Goal: Information Seeking & Learning: Learn about a topic

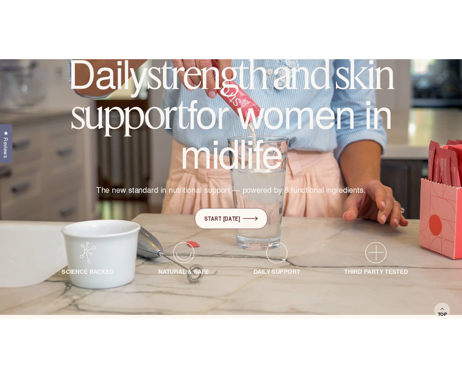
scroll to position [134, 0]
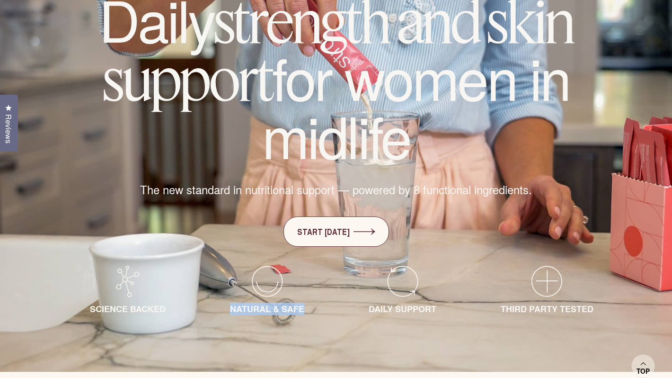
drag, startPoint x: 230, startPoint y: 308, endPoint x: 306, endPoint y: 307, distance: 76.2
click at [306, 307] on div "NATURAL & SAFE" at bounding box center [267, 290] width 127 height 49
copy span "NATURAL & SAFE"
drag, startPoint x: 370, startPoint y: 309, endPoint x: 462, endPoint y: 309, distance: 91.8
click at [462, 309] on div "DAILY SUPPORT" at bounding box center [402, 290] width 121 height 49
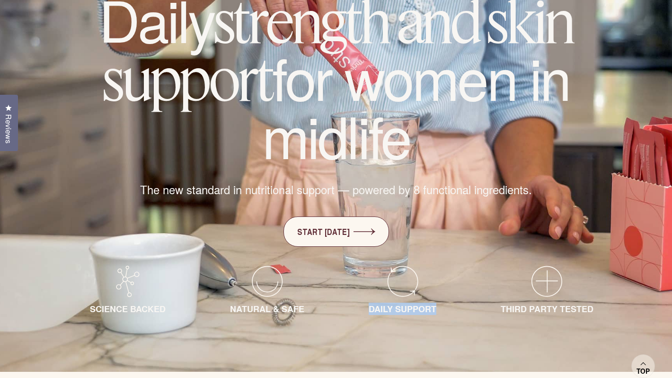
copy span "DAILY SUPPORT"
drag, startPoint x: 503, startPoint y: 308, endPoint x: 618, endPoint y: 304, distance: 115.6
click at [618, 304] on div "THIRD PARTY TESTED" at bounding box center [547, 290] width 146 height 49
copy span "THIRD PARTY TESTED"
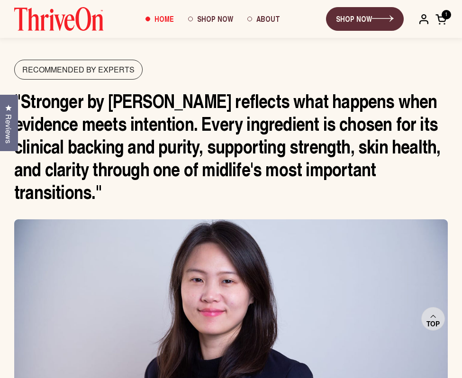
scroll to position [4765, 0]
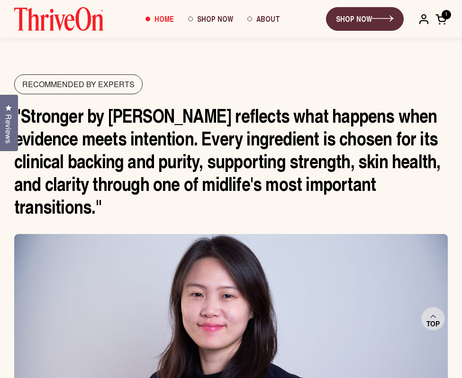
drag, startPoint x: 428, startPoint y: 165, endPoint x: 23, endPoint y: 103, distance: 410.1
click at [23, 104] on p ""Stronger by [PERSON_NAME] reflects what happens when evidence meets intention.…" at bounding box center [230, 161] width 433 height 114
copy p "Stronger by ThriveOn reflects what happens when evidence meets intention. Every…"
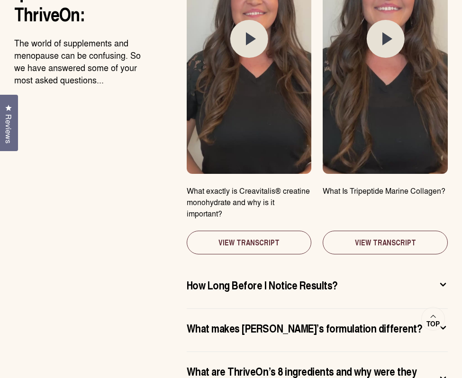
scroll to position [5385, 0]
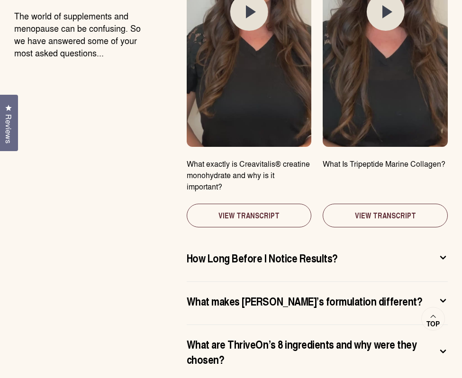
click at [318, 250] on span "How Long Before I Notice Results?" at bounding box center [262, 257] width 151 height 15
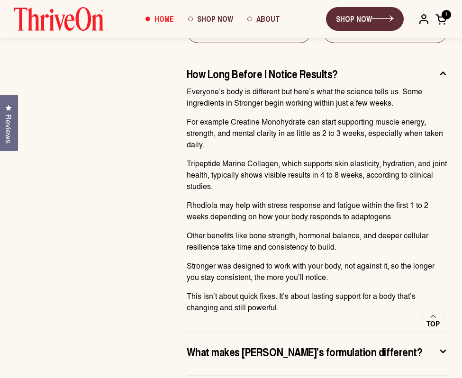
scroll to position [5550, 0]
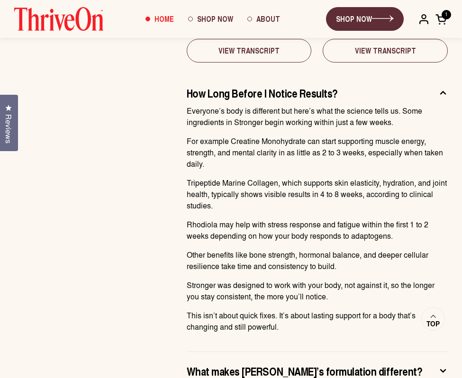
drag, startPoint x: 188, startPoint y: 71, endPoint x: 290, endPoint y: 290, distance: 241.7
click at [290, 290] on div "Everyone’s body is different but here’s what the science tells us. Some ingredi…" at bounding box center [317, 222] width 261 height 235
copy div "Everyone’s body is different but here’s what the science tells us. Some ingredi…"
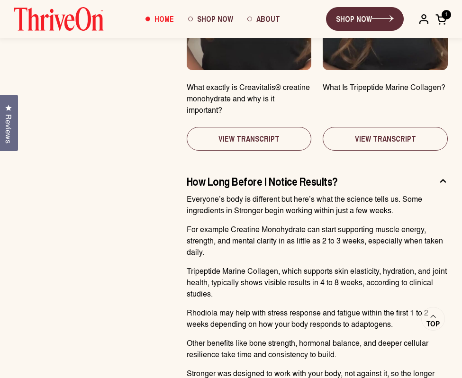
scroll to position [5454, 0]
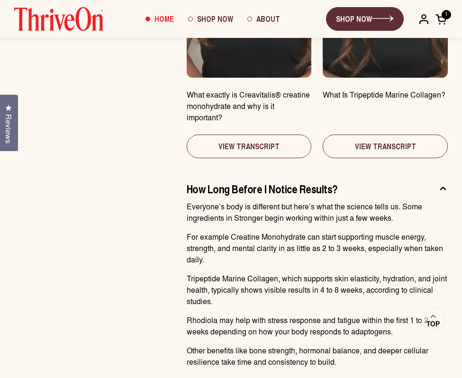
click at [194, 201] on div "Everyone’s body is different but here’s what the science tells us. Some ingredi…" at bounding box center [317, 318] width 261 height 235
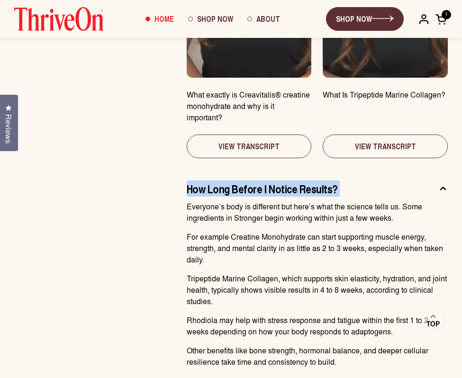
drag, startPoint x: 187, startPoint y: 169, endPoint x: 187, endPoint y: 152, distance: 17.5
click at [187, 169] on css-accordion-collapsible "How Long Before I Notice Results? Everyone’s body is different but here’s what …" at bounding box center [317, 308] width 261 height 278
copy css-accordion-collapsible "How Long Before I Notice Results?"
click at [299, 181] on span "How Long Before I Notice Results?" at bounding box center [262, 188] width 151 height 15
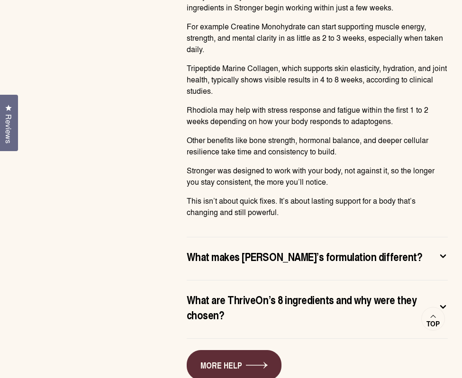
scroll to position [5667, 0]
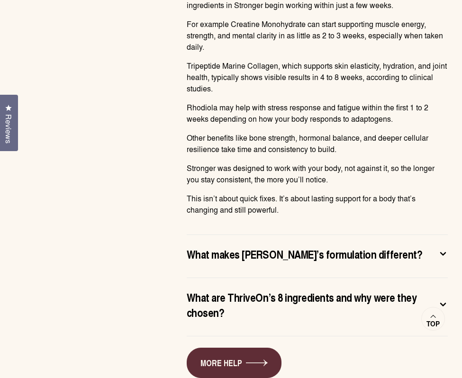
click at [264, 235] on css-accordion-collapsible "What makes ThriveOn’s formulation different? What sets Stronger apart isn’t jus…" at bounding box center [317, 256] width 261 height 43
click at [256, 246] on span "What makes [PERSON_NAME]’s formulation different?" at bounding box center [304, 253] width 235 height 15
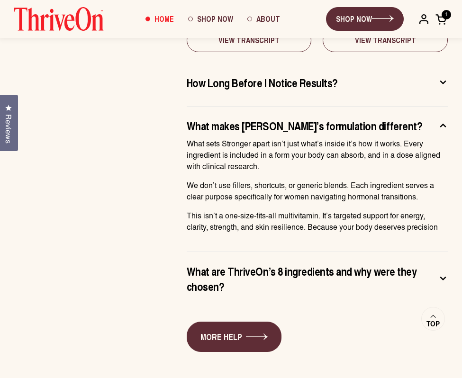
scroll to position [5553, 0]
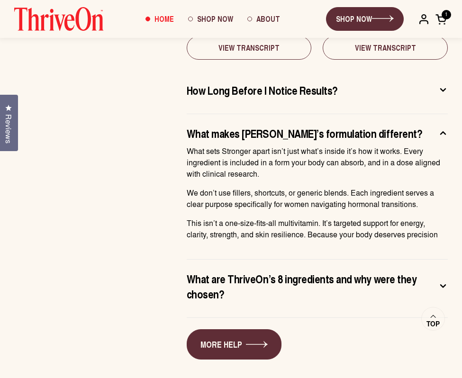
drag, startPoint x: 188, startPoint y: 114, endPoint x: 451, endPoint y: 198, distance: 276.4
click at [451, 198] on div "Common Questions Heather answers your questions about ThriveOn: The world of su…" at bounding box center [231, 35] width 462 height 647
copy div "What sets Stronger apart isn’t just what’s inside it’s how it works. Every ingr…"
click at [179, 148] on div "Common Questions Heather answers your questions about ThriveOn: The world of su…" at bounding box center [231, 35] width 462 height 647
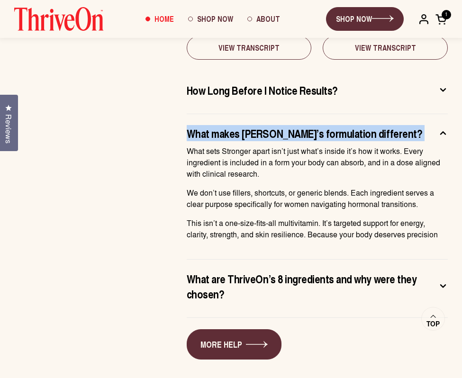
drag, startPoint x: 187, startPoint y: 116, endPoint x: 187, endPoint y: 98, distance: 18.0
click at [187, 114] on css-accordion-collapsible "What makes ThriveOn’s formulation different? What sets Stronger apart isn’t jus…" at bounding box center [317, 186] width 261 height 145
copy css-accordion-collapsible "What makes [PERSON_NAME]’s formulation different?"
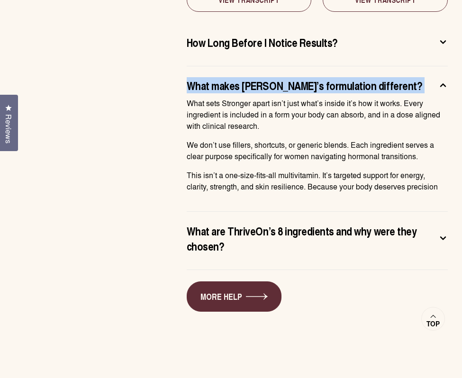
scroll to position [5604, 0]
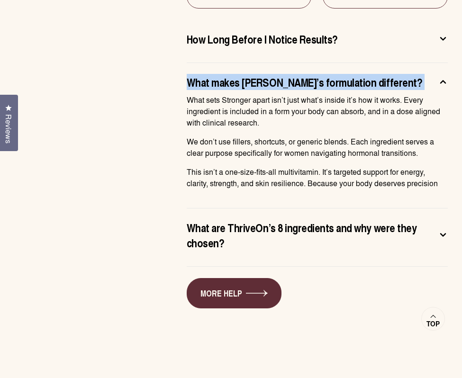
click at [310, 220] on span "What are ThriveOn’s 8 ingredients and why were they chosen?" at bounding box center [310, 235] width 246 height 30
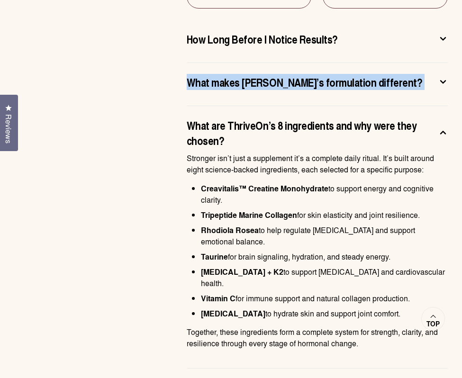
drag, startPoint x: 360, startPoint y: 285, endPoint x: 185, endPoint y: 119, distance: 241.1
click at [185, 119] on div "Common Questions Heather answers your questions about ThriveOn: The world of su…" at bounding box center [231, 35] width 462 height 749
copy div "Stronger isn’t just a supplement it’s a complete daily ritual. It’s built aroun…"
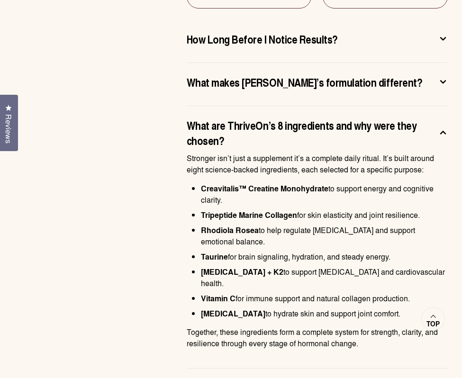
click at [194, 152] on p "Stronger isn’t just a supplement it’s a complete daily ritual. It’s built aroun…" at bounding box center [317, 163] width 261 height 23
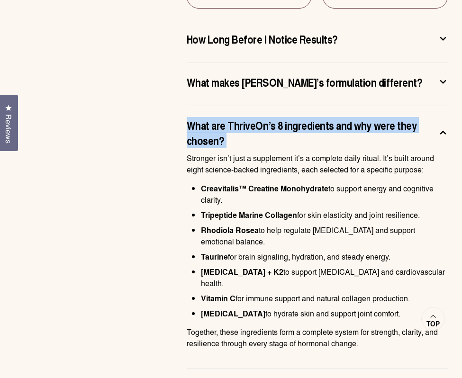
drag, startPoint x: 187, startPoint y: 121, endPoint x: 187, endPoint y: 88, distance: 33.1
click at [187, 106] on css-accordion-collapsible "What are ThriveOn’s 8 ingredients and why were they chosen? Stronger isn’t just…" at bounding box center [317, 237] width 261 height 262
copy css-accordion-collapsible "What are ThriveOn’s 8 ingredients and why were they chosen?"
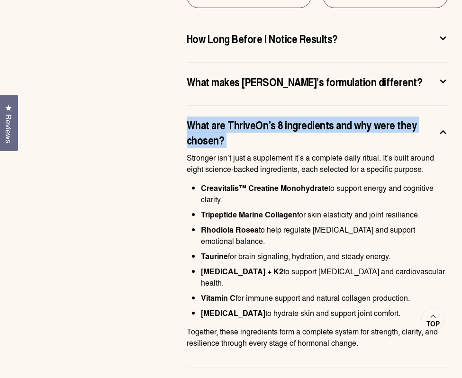
scroll to position [5611, 0]
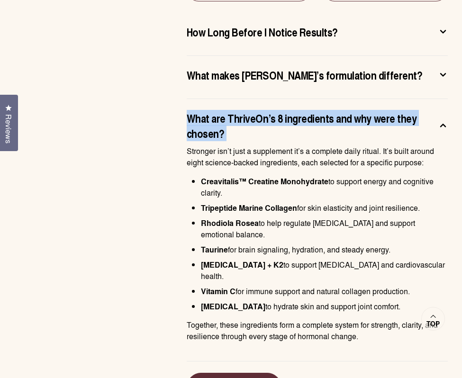
drag, startPoint x: 362, startPoint y: 277, endPoint x: 179, endPoint y: 116, distance: 244.2
click at [179, 116] on div "Common Questions Heather answers your questions about ThriveOn: The world of su…" at bounding box center [231, 28] width 462 height 749
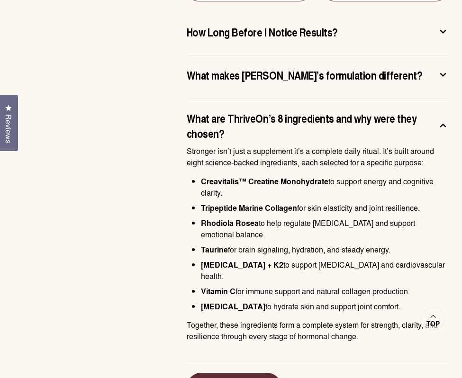
click at [188, 145] on p "Stronger isn’t just a supplement it’s a complete daily ritual. It’s built aroun…" at bounding box center [317, 156] width 261 height 23
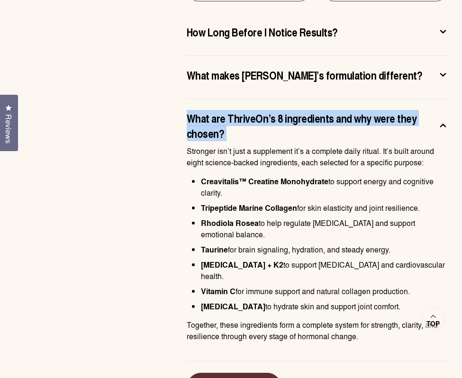
drag, startPoint x: 188, startPoint y: 110, endPoint x: 188, endPoint y: 83, distance: 27.5
click at [188, 99] on css-accordion-collapsible "What are ThriveOn’s 8 ingredients and why were they chosen? Stronger isn’t just…" at bounding box center [317, 230] width 261 height 262
click at [304, 67] on span "What makes [PERSON_NAME]’s formulation different?" at bounding box center [304, 74] width 235 height 15
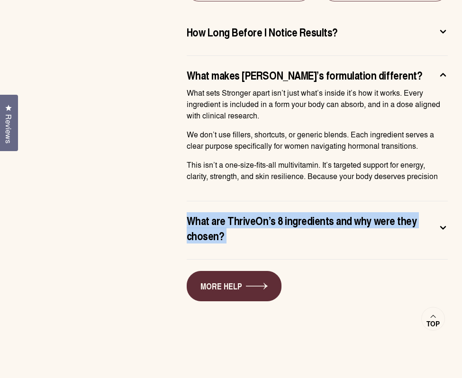
drag, startPoint x: 436, startPoint y: 140, endPoint x: 187, endPoint y: 57, distance: 262.1
click at [187, 87] on div "What sets Stronger apart isn’t just what’s inside it’s how it works. Every ingr…" at bounding box center [317, 138] width 261 height 102
click at [210, 87] on p "What sets Stronger apart isn’t just what’s inside it’s how it works. Every ingr…" at bounding box center [317, 104] width 261 height 34
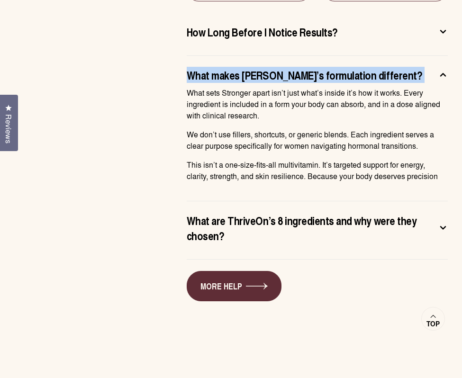
drag, startPoint x: 187, startPoint y: 54, endPoint x: 187, endPoint y: 34, distance: 19.9
click at [187, 56] on css-accordion-collapsible "What makes ThriveOn’s formulation different? What sets Stronger apart isn’t jus…" at bounding box center [317, 128] width 261 height 145
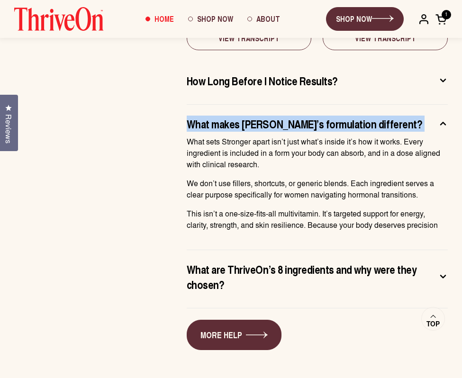
scroll to position [5555, 0]
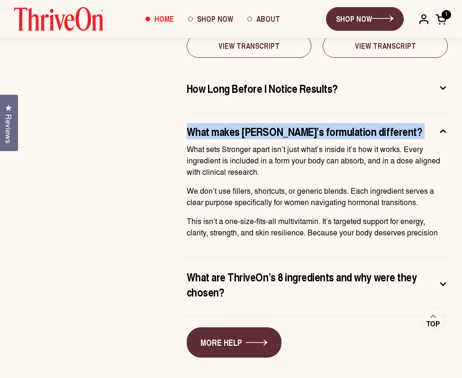
click at [284, 80] on span "How Long Before I Notice Results?" at bounding box center [262, 87] width 151 height 15
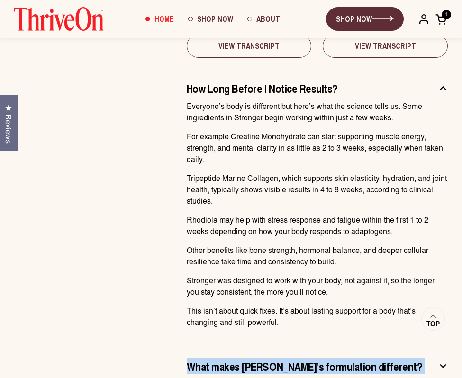
drag, startPoint x: 278, startPoint y: 288, endPoint x: 186, endPoint y: 67, distance: 239.3
click at [186, 67] on div "Common Questions Heather answers your questions about ThriveOn: The world of su…" at bounding box center [231, 100] width 462 height 780
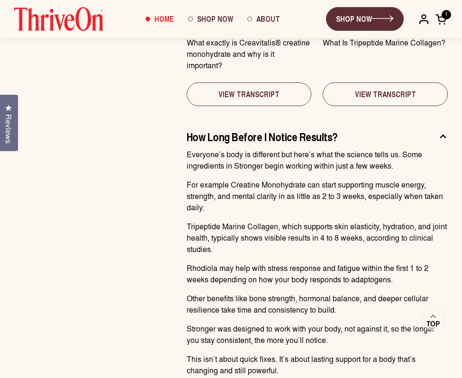
scroll to position [5503, 0]
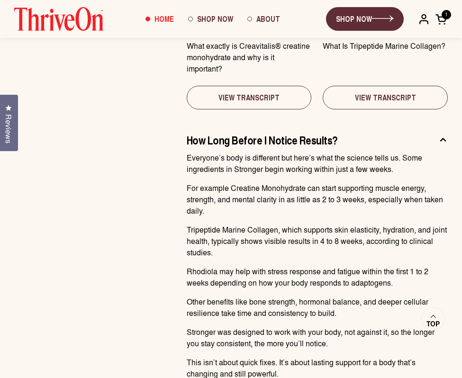
click at [200, 152] on p "Everyone’s body is different but here’s what the science tells us. Some ingredi…" at bounding box center [317, 163] width 261 height 23
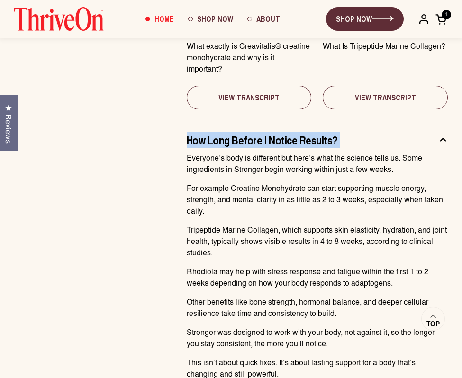
drag, startPoint x: 187, startPoint y: 122, endPoint x: 187, endPoint y: 104, distance: 17.5
click at [187, 121] on css-accordion-collapsible "How Long Before I Notice Results? Everyone’s body is different but here’s what …" at bounding box center [317, 260] width 261 height 278
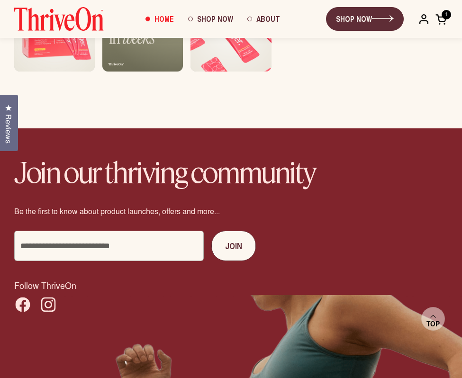
scroll to position [6721, 0]
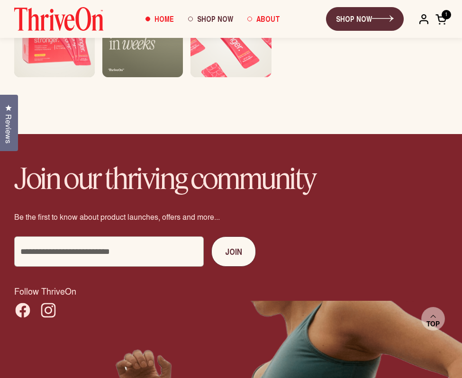
click at [267, 20] on span "About" at bounding box center [268, 18] width 24 height 11
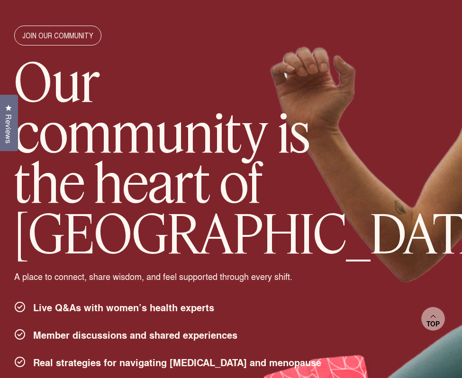
scroll to position [1876, 0]
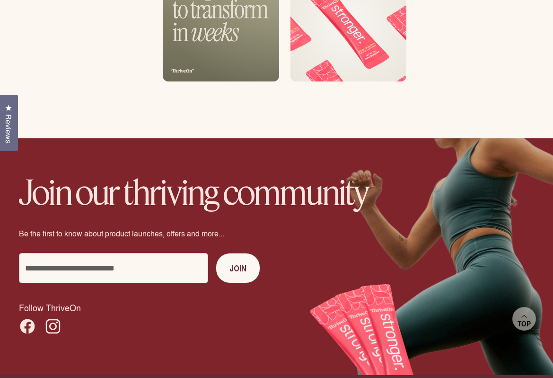
scroll to position [6069, 0]
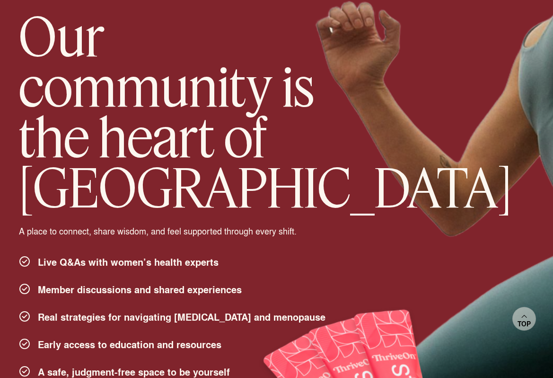
scroll to position [1916, 0]
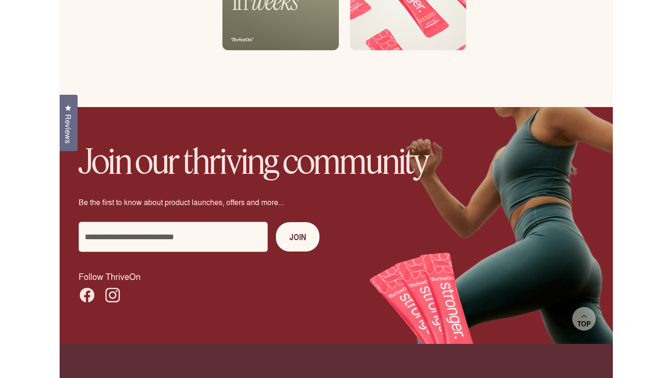
scroll to position [6134, 0]
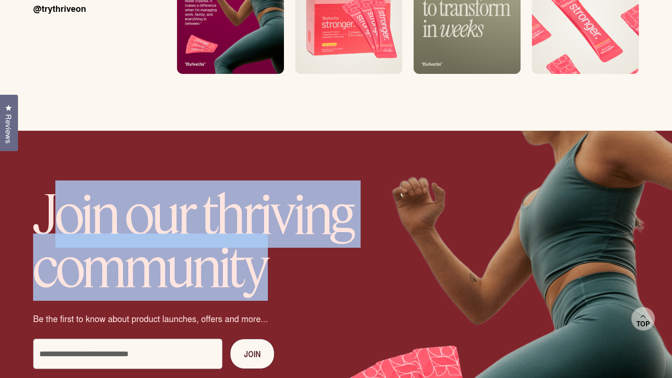
drag, startPoint x: 46, startPoint y: 173, endPoint x: 292, endPoint y: 222, distance: 251.0
click at [292, 222] on h2 "Join our thriving community" at bounding box center [241, 240] width 417 height 106
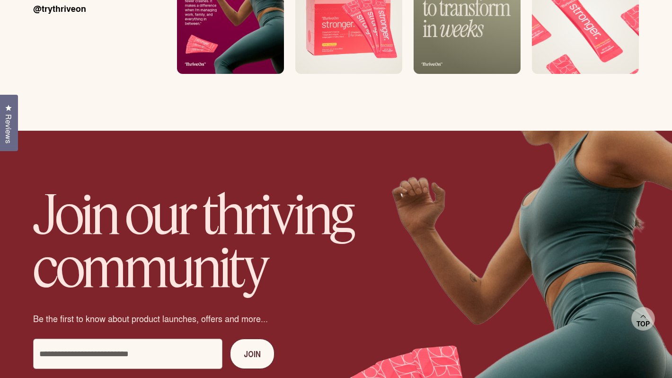
click at [28, 144] on div "Join our thriving community Be the first to know about product launches, offers…" at bounding box center [336, 305] width 644 height 349
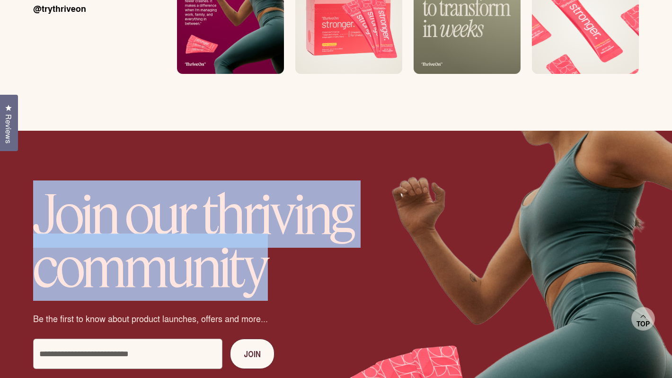
drag, startPoint x: 36, startPoint y: 159, endPoint x: 267, endPoint y: 214, distance: 237.1
click at [267, 214] on h2 "Join our thriving community" at bounding box center [241, 240] width 417 height 106
copy h2 "Join our thriving community"
drag, startPoint x: 268, startPoint y: 267, endPoint x: 33, endPoint y: 262, distance: 235.8
click at [33, 312] on p "Be the first to know about product launches, offers and more..." at bounding box center [241, 318] width 417 height 12
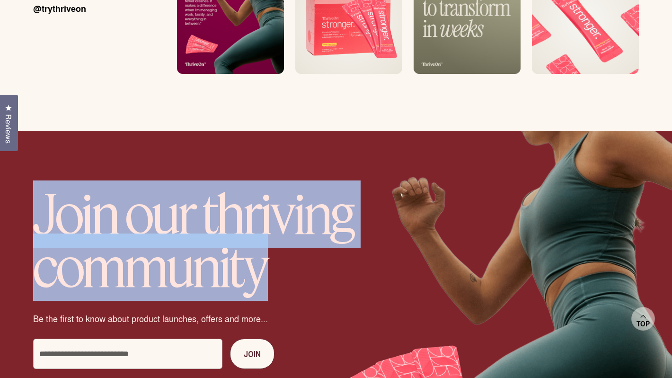
copy p "Be the first to know about product launches, offers and more..."
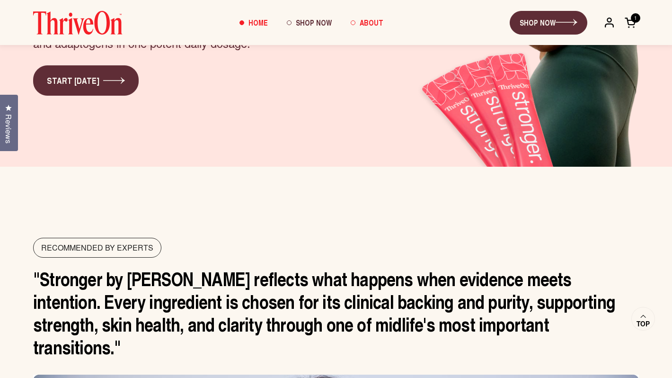
scroll to position [4223, 0]
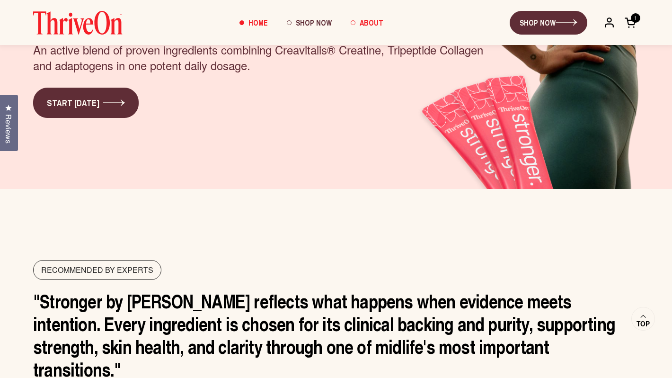
click at [360, 19] on span "About" at bounding box center [372, 22] width 24 height 11
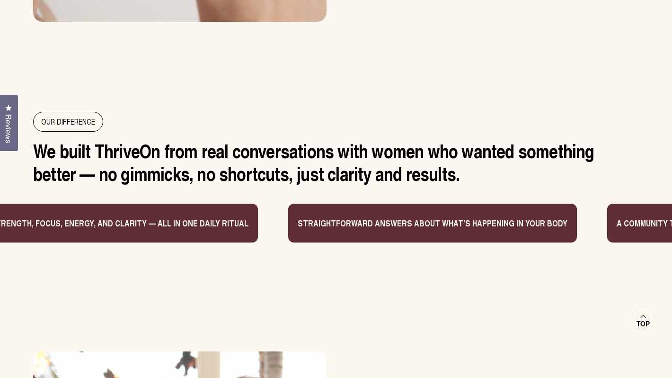
scroll to position [771, 0]
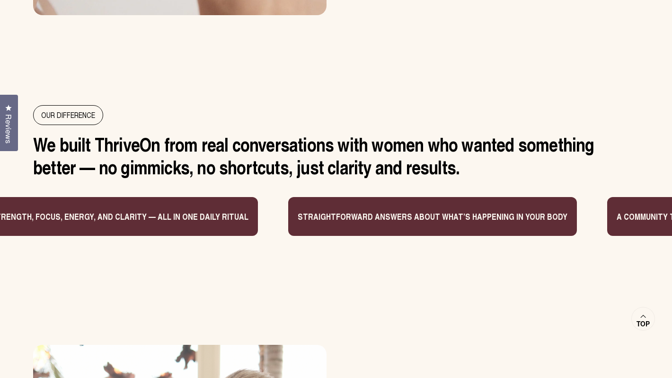
drag, startPoint x: 92, startPoint y: 217, endPoint x: 290, endPoint y: 217, distance: 197.9
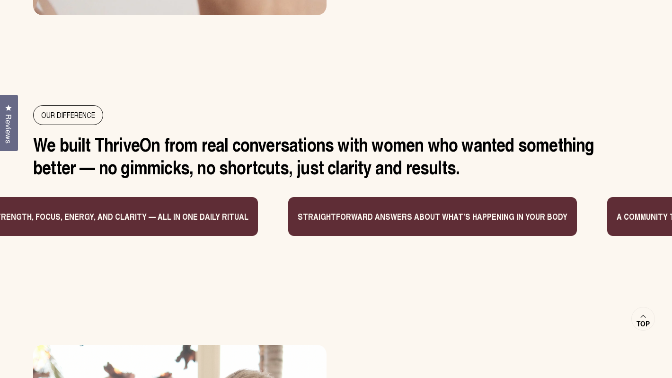
drag, startPoint x: 290, startPoint y: 217, endPoint x: 207, endPoint y: 217, distance: 82.9
drag, startPoint x: 94, startPoint y: 216, endPoint x: 196, endPoint y: 216, distance: 102.3
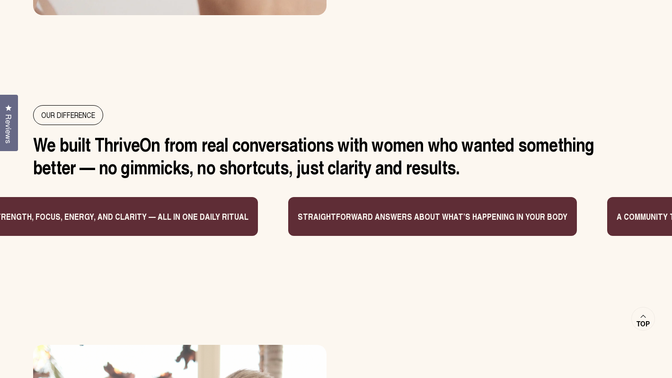
drag, startPoint x: 311, startPoint y: 216, endPoint x: 410, endPoint y: 216, distance: 99.4
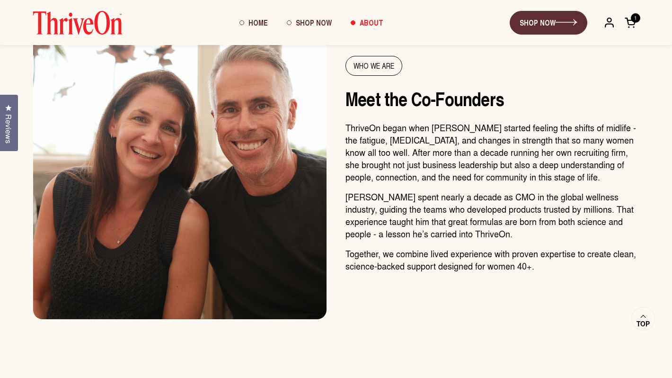
scroll to position [1066, 0]
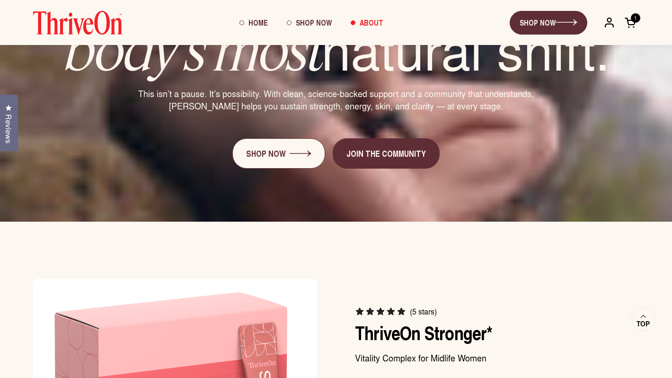
scroll to position [2502, 0]
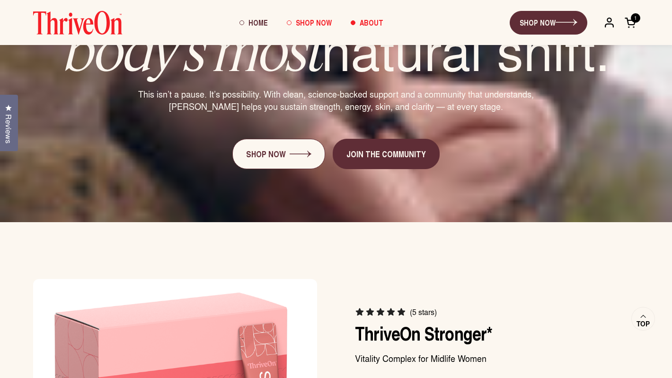
click at [315, 24] on span "Shop Now" at bounding box center [314, 22] width 36 height 11
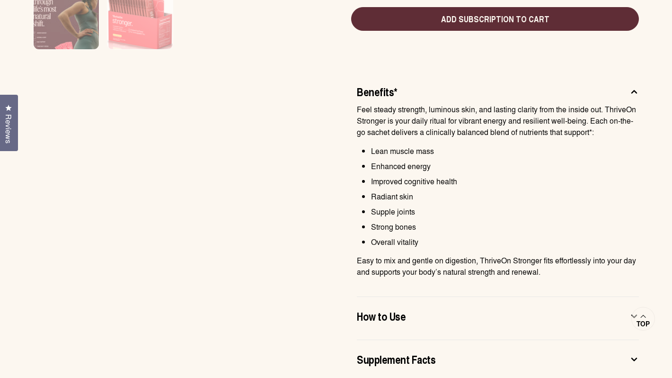
scroll to position [595, 0]
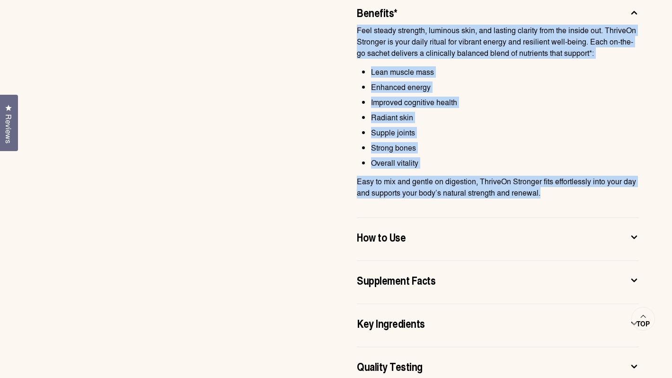
drag, startPoint x: 542, startPoint y: 193, endPoint x: 356, endPoint y: 34, distance: 244.8
click at [356, 34] on div "Benefits* Feel steady strength, luminous skin, and lasting clarity from the ins…" at bounding box center [336, 191] width 644 height 397
copy div "Feel steady strength, luminous skin, and lasting clarity from the inside out. T…"
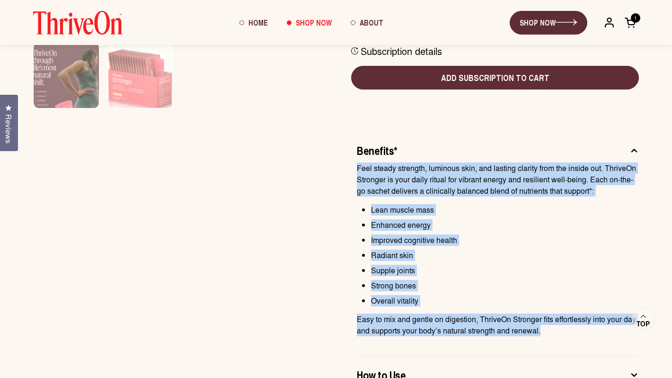
scroll to position [454, 0]
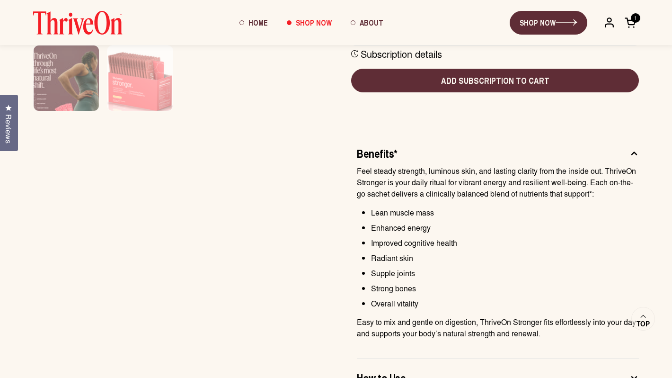
click at [360, 172] on p "Feel steady strength, luminous skin, and lasting clarity from the inside out. T…" at bounding box center [498, 182] width 282 height 34
drag, startPoint x: 358, startPoint y: 170, endPoint x: 358, endPoint y: 158, distance: 12.3
click at [358, 158] on css-accordion-collapsible "Benefits* Feel steady strength, luminous skin, and lasting clarity from the ins…" at bounding box center [498, 246] width 282 height 224
copy css-accordion-collapsible "Benefits*"
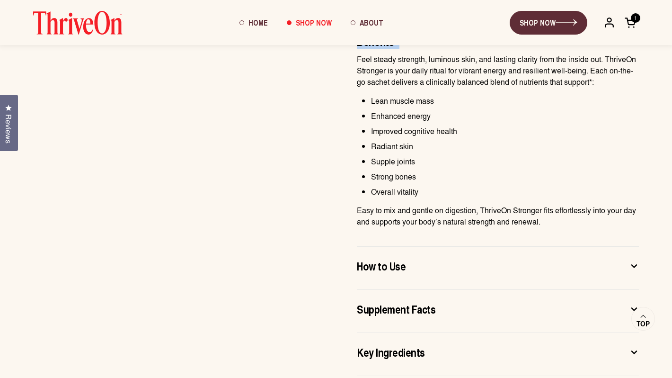
scroll to position [597, 0]
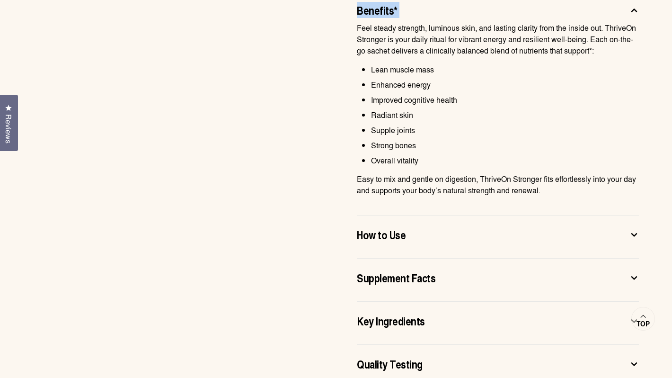
click at [383, 229] on span "How to Use" at bounding box center [381, 234] width 49 height 15
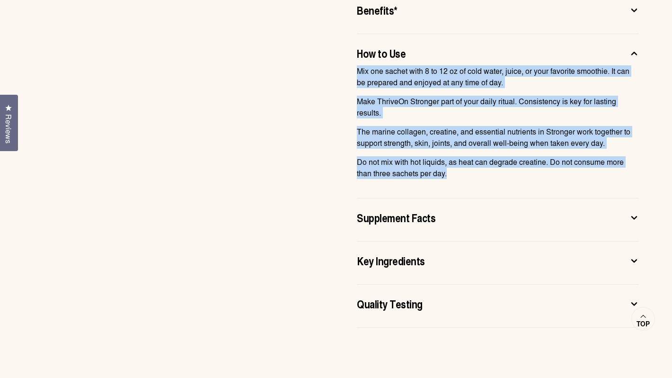
drag, startPoint x: 450, startPoint y: 172, endPoint x: 357, endPoint y: 75, distance: 134.3
click at [357, 75] on div "Mix one sachet with 8 to 12 oz of cold water, juice, or your favorite smoothie.…" at bounding box center [498, 125] width 282 height 121
copy div "Mix one sachet with 8 to 12 oz of cold water, juice, or your favorite smoothie.…"
click at [404, 223] on span "Supplement Facts" at bounding box center [396, 217] width 79 height 15
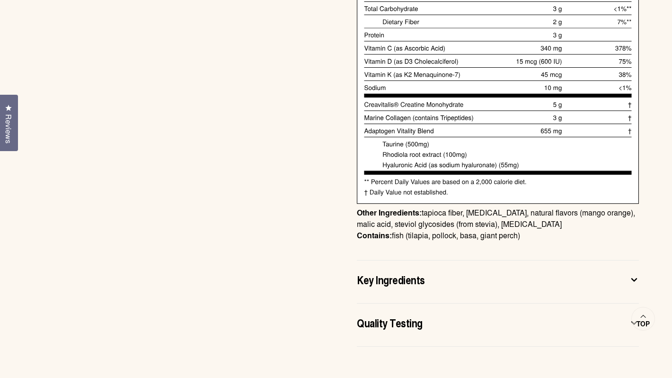
scroll to position [794, 0]
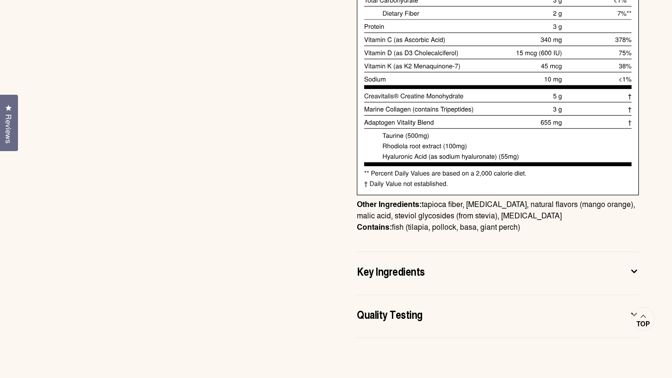
drag, startPoint x: 524, startPoint y: 227, endPoint x: 355, endPoint y: 206, distance: 170.4
click at [355, 206] on div "Benefits* Feel steady strength, luminous skin, and lasting clarity from the ins…" at bounding box center [336, 66] width 644 height 544
copy p "Other Ingredients: tapioca fiber, citric acid, natural flavors (mango orange), …"
click at [412, 91] on img at bounding box center [498, 53] width 282 height 285
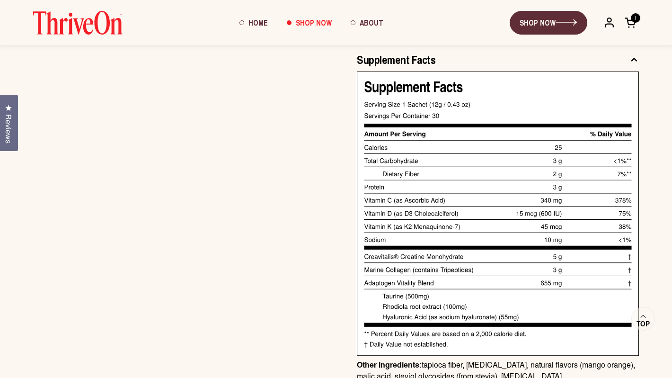
scroll to position [621, 0]
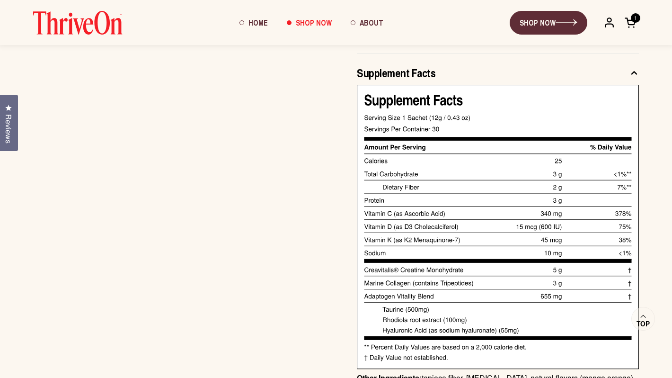
drag, startPoint x: 356, startPoint y: 84, endPoint x: 361, endPoint y: 72, distance: 12.3
click at [361, 72] on button "Supplement Facts" at bounding box center [498, 75] width 282 height 20
drag, startPoint x: 360, startPoint y: 72, endPoint x: 416, endPoint y: 71, distance: 56.4
click at [416, 71] on span "Supplement Facts" at bounding box center [396, 72] width 79 height 15
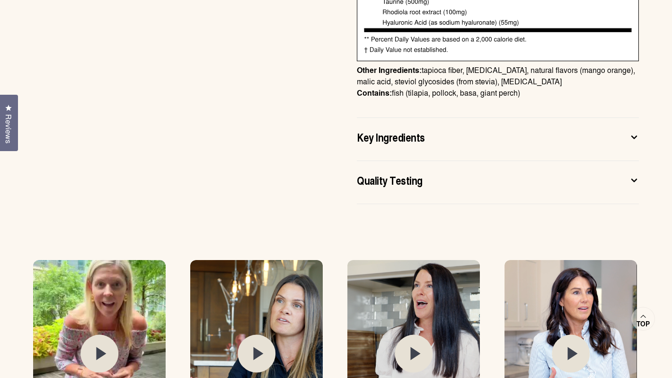
scroll to position [934, 0]
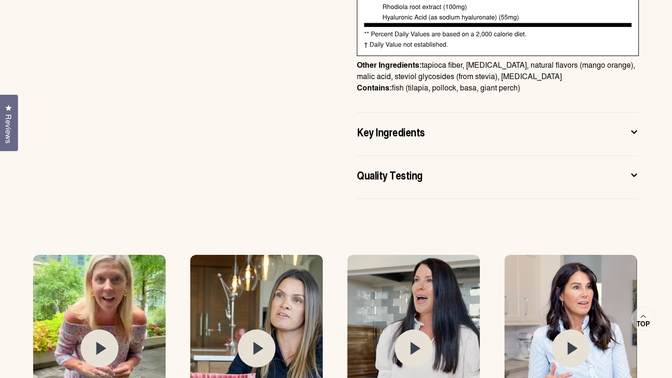
click at [396, 116] on css-accordion-collapsible "Key Ingredients CreaVitalis® creatine monohydrate supports muscle strength, bon…" at bounding box center [498, 134] width 282 height 43
click at [383, 135] on span "Key Ingredients" at bounding box center [391, 131] width 68 height 15
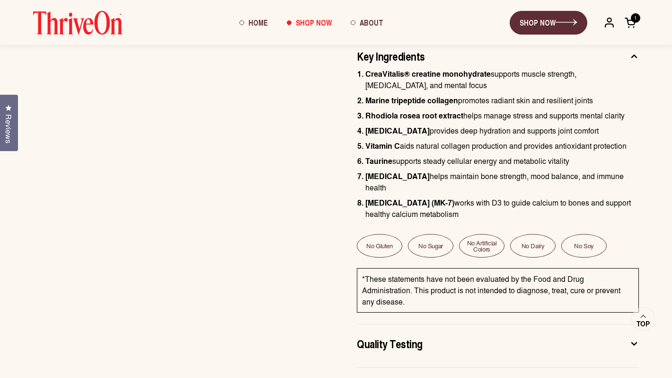
scroll to position [667, 0]
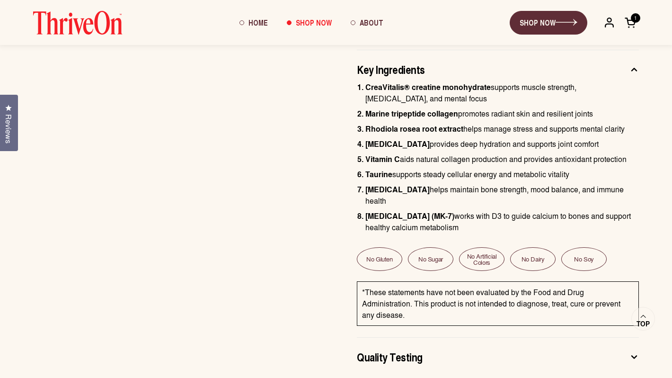
drag, startPoint x: 437, startPoint y: 217, endPoint x: 363, endPoint y: 90, distance: 147.0
click at [365, 90] on ol "CreaVitalis® creatine monohydrate supports muscle strength, bone health, and me…" at bounding box center [502, 157] width 274 height 152
copy ol "CreaVitalis® creatine monohydrate supports muscle strength, bone health, and me…"
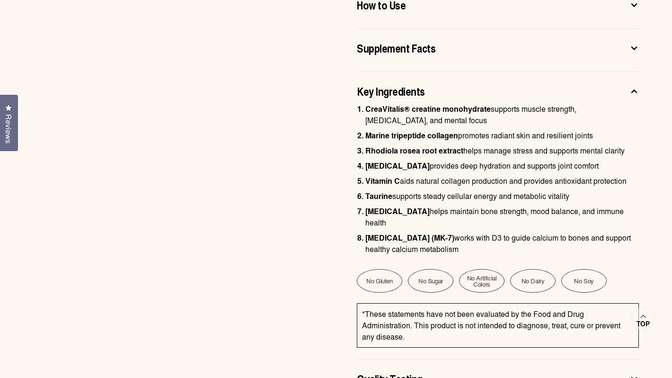
scroll to position [678, 0]
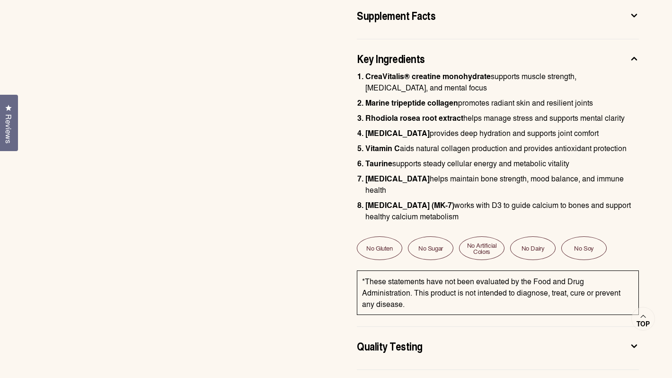
drag, startPoint x: 403, startPoint y: 294, endPoint x: 359, endPoint y: 272, distance: 49.3
click at [359, 272] on div "*These statements have not been evaluated by the Food and Drug Administration. …" at bounding box center [498, 292] width 282 height 45
copy p "*These statements have not been evaluated by the Food and Drug Administration. …"
drag, startPoint x: 366, startPoint y: 237, endPoint x: 399, endPoint y: 237, distance: 32.7
click at [399, 237] on div "No Gluten" at bounding box center [379, 248] width 45 height 24
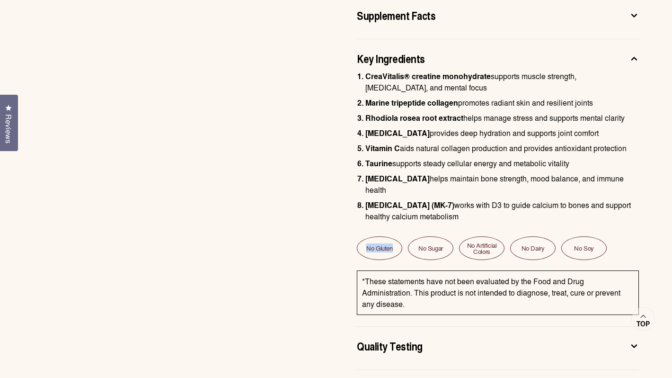
copy div "No Gluten"
drag, startPoint x: 418, startPoint y: 237, endPoint x: 444, endPoint y: 237, distance: 26.0
click at [444, 237] on div "No Sugar" at bounding box center [430, 248] width 45 height 24
copy div "No Sugar"
drag, startPoint x: 468, startPoint y: 234, endPoint x: 493, endPoint y: 238, distance: 25.0
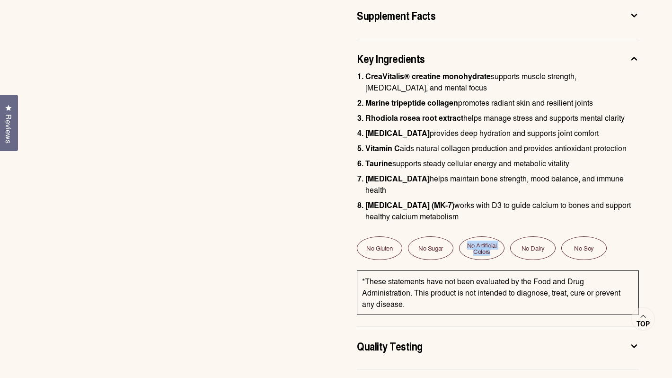
click at [493, 238] on div "No Artificial Colors" at bounding box center [481, 248] width 45 height 24
copy div "No Artificial Colors"
click at [523, 238] on div "No Dairy" at bounding box center [532, 248] width 45 height 24
drag, startPoint x: 523, startPoint y: 238, endPoint x: 536, endPoint y: 238, distance: 13.3
click at [536, 238] on div "No Dairy" at bounding box center [532, 248] width 45 height 24
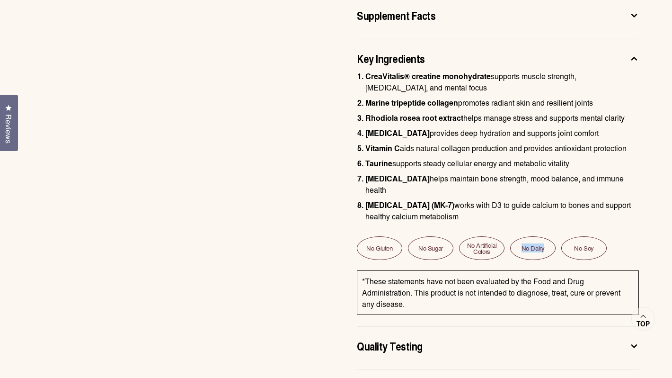
copy div "No Dairy"
click at [582, 236] on div "No Soy" at bounding box center [583, 248] width 45 height 24
drag, startPoint x: 576, startPoint y: 237, endPoint x: 593, endPoint y: 237, distance: 17.0
click at [593, 237] on div "No Soy" at bounding box center [583, 248] width 45 height 24
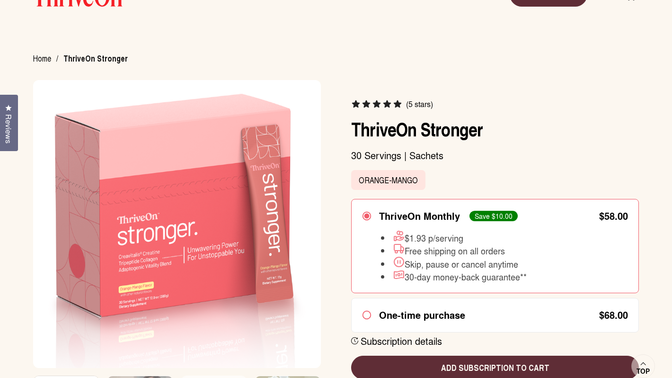
scroll to position [0, 0]
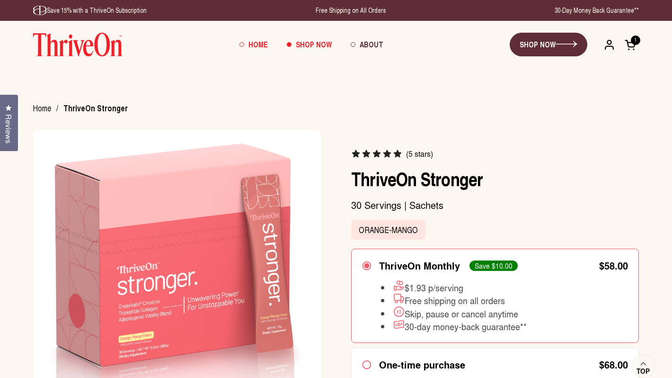
click at [264, 44] on span "Home" at bounding box center [258, 44] width 19 height 11
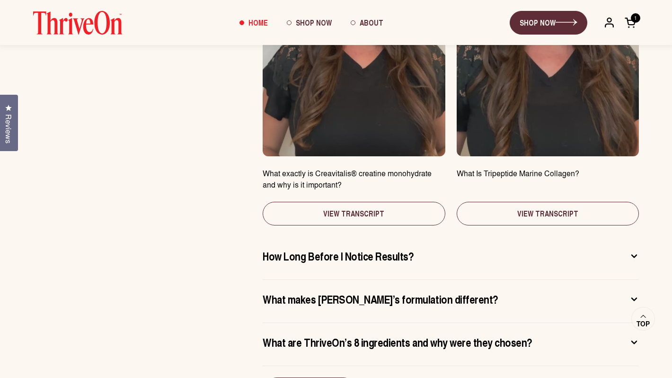
scroll to position [5075, 0]
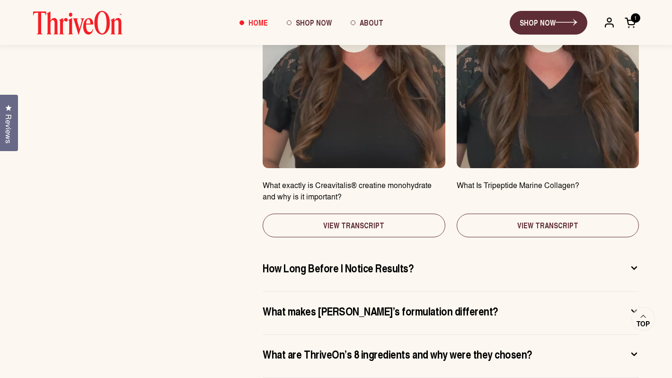
drag, startPoint x: 264, startPoint y: 134, endPoint x: 362, endPoint y: 145, distance: 99.1
click at [362, 179] on span "What exactly is Creavitalis® creatine monohydrate and why is it important?" at bounding box center [354, 190] width 182 height 23
copy span "What exactly is Creavitalis® creatine monohydrate and why is it important?"
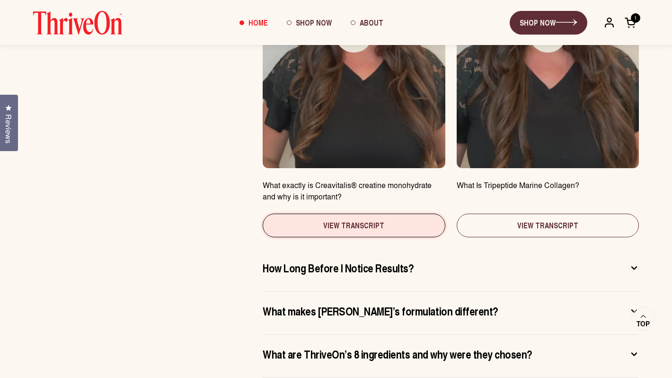
click at [360, 214] on button "View Transcript" at bounding box center [354, 226] width 182 height 24
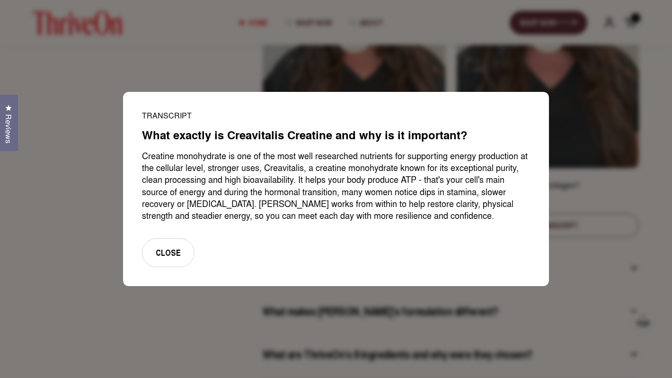
drag, startPoint x: 419, startPoint y: 218, endPoint x: 135, endPoint y: 124, distance: 299.3
click at [135, 124] on div "Transcript What exactly is Creavitalis Creatine and why is it important? Creati…" at bounding box center [336, 189] width 426 height 194
copy div "What exactly is Creavitalis Creatine and why is it important? Creatine monohydr…"
click at [171, 250] on button "Close" at bounding box center [168, 252] width 53 height 29
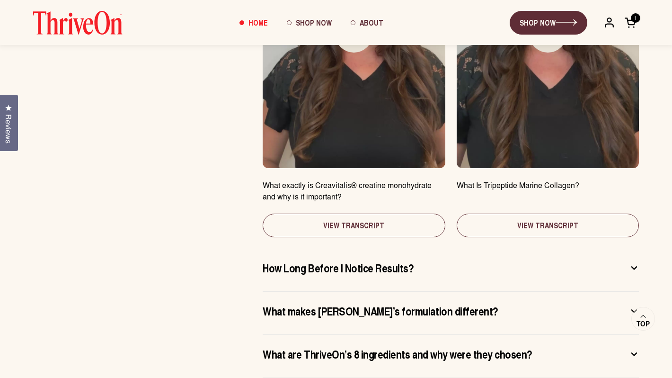
drag, startPoint x: 582, startPoint y: 137, endPoint x: 456, endPoint y: 135, distance: 125.9
click at [457, 179] on span "What Is Tripeptide Marine Collagen?" at bounding box center [548, 190] width 182 height 23
copy span "What Is Tripeptide Marine Collagen?"
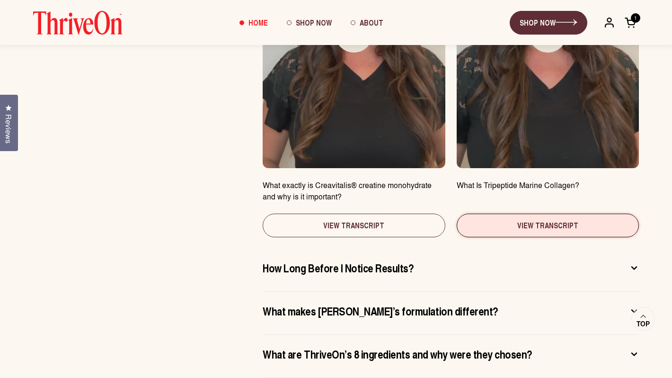
click at [514, 214] on button "View Transcript" at bounding box center [548, 226] width 182 height 24
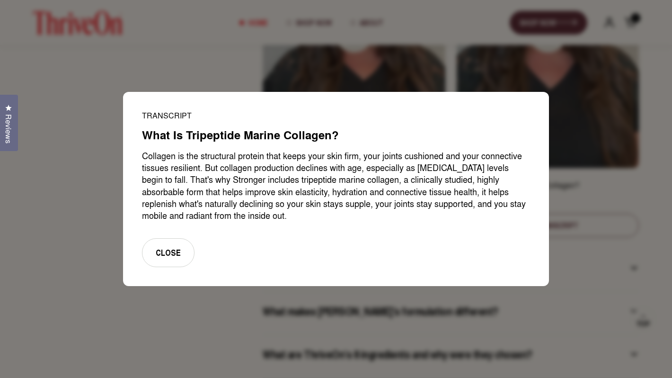
drag, startPoint x: 248, startPoint y: 217, endPoint x: 142, endPoint y: 134, distance: 134.6
click at [142, 134] on div "Transcript What Is Tripeptide Marine Collagen? Collagen is the structural prote…" at bounding box center [336, 189] width 426 height 194
copy div "What Is Tripeptide Marine Collagen? Collagen is the structural protein that kee…"
click at [169, 255] on button "Close" at bounding box center [168, 252] width 53 height 29
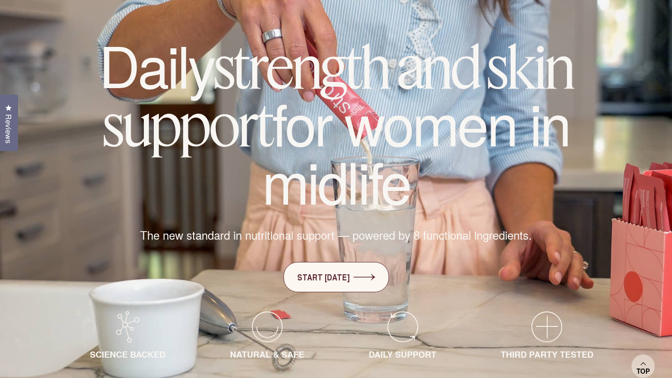
scroll to position [89, 0]
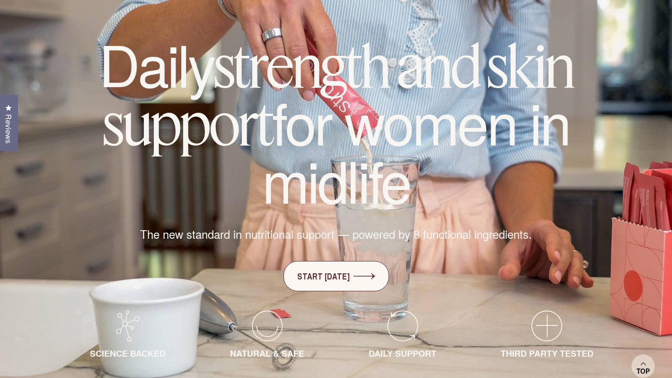
drag, startPoint x: 99, startPoint y: 65, endPoint x: 429, endPoint y: 187, distance: 351.6
click at [429, 187] on h1 "Daily strength and skin support for women in midlife" at bounding box center [336, 121] width 568 height 171
copy h1 "Daily strength and skin support for women in midlife"
drag, startPoint x: 143, startPoint y: 238, endPoint x: 581, endPoint y: 235, distance: 438.4
click at [581, 235] on div "Daily strength and skin support for women in midlife The new standard in nutrit…" at bounding box center [336, 197] width 568 height 323
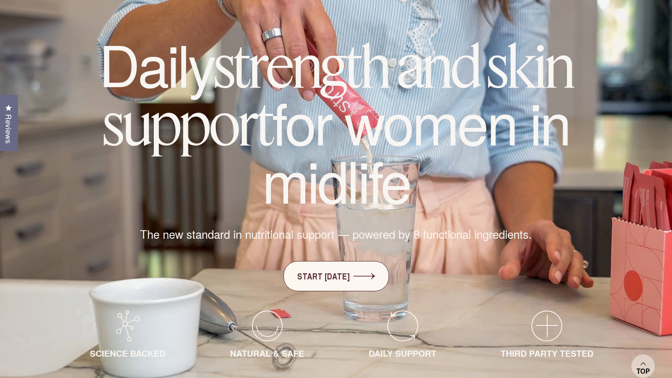
click at [525, 233] on span "The new standard in nutritional support — powered by 8 functional ingredients." at bounding box center [336, 234] width 392 height 16
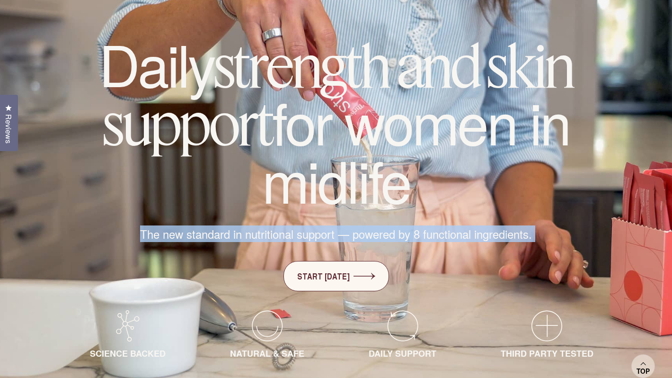
click at [525, 233] on span "The new standard in nutritional support — powered by 8 functional ingredients." at bounding box center [336, 234] width 392 height 16
copy div "The new standard in nutritional support — powered by 8 functional ingredients."
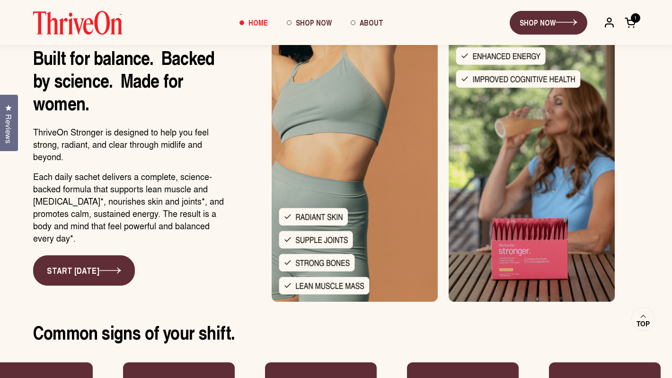
scroll to position [965, 0]
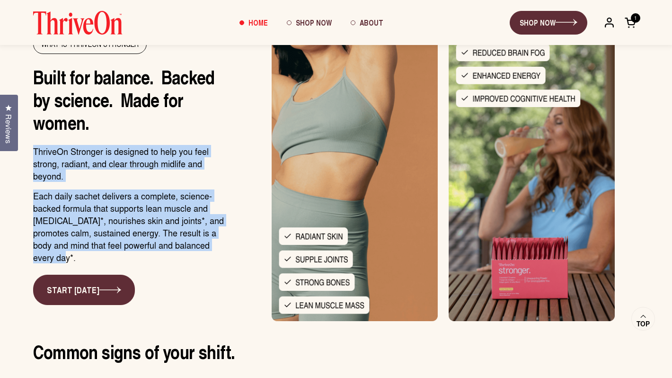
drag, startPoint x: 34, startPoint y: 155, endPoint x: 232, endPoint y: 255, distance: 221.5
click at [232, 255] on div "WHAT IS THRIVEON STRONGER Built for balance.  Backed by science.  Made for wome…" at bounding box center [336, 169] width 606 height 303
copy div "ThriveOn Stronger is designed to help you feel strong, radiant, and clear throu…"
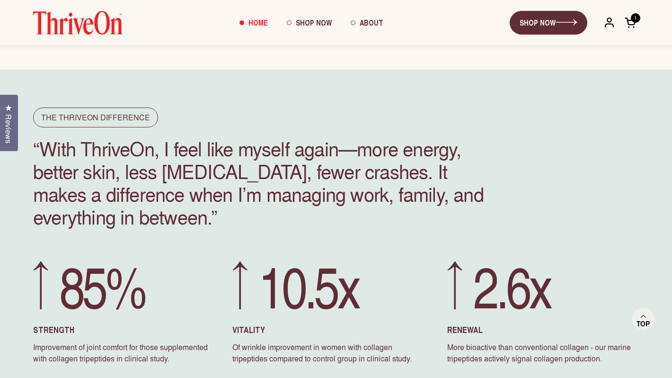
scroll to position [2418, 0]
